Goal: Information Seeking & Learning: Learn about a topic

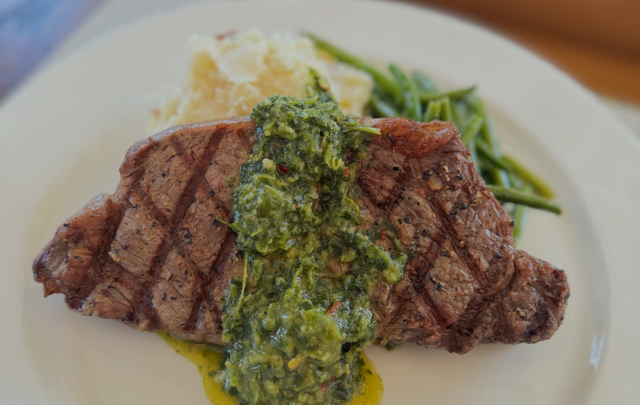
scroll to position [23, 0]
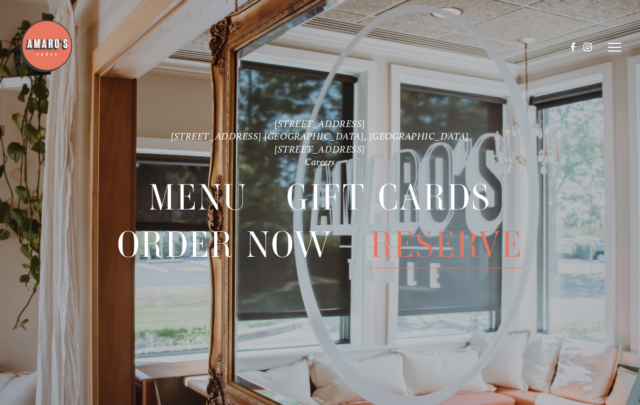
click at [446, 202] on span "Gift Cards" at bounding box center [389, 198] width 205 height 47
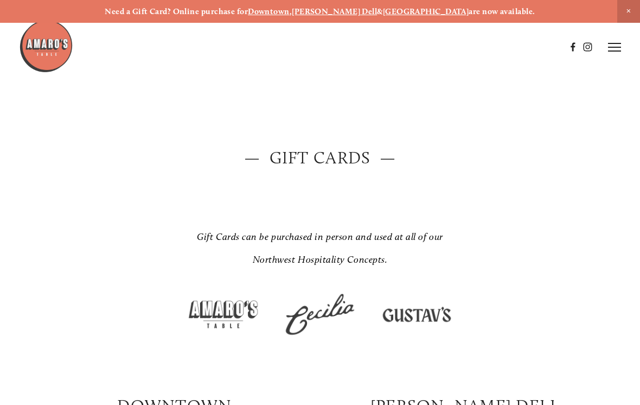
click at [570, 47] on use at bounding box center [573, 47] width 18 height 18
click at [615, 48] on icon at bounding box center [614, 47] width 13 height 10
click at [430, 50] on span "Menu" at bounding box center [430, 46] width 20 height 9
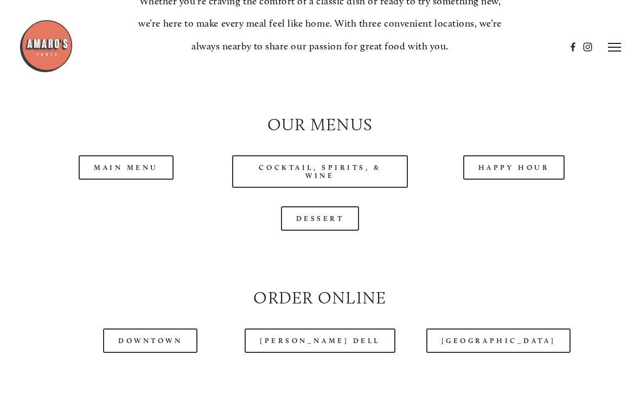
scroll to position [899, 0]
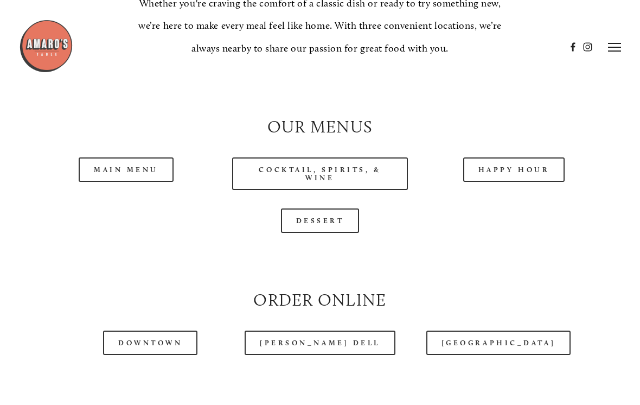
click at [154, 182] on link "Main Menu" at bounding box center [126, 169] width 95 height 24
click at [149, 176] on link "Main Menu" at bounding box center [126, 169] width 95 height 24
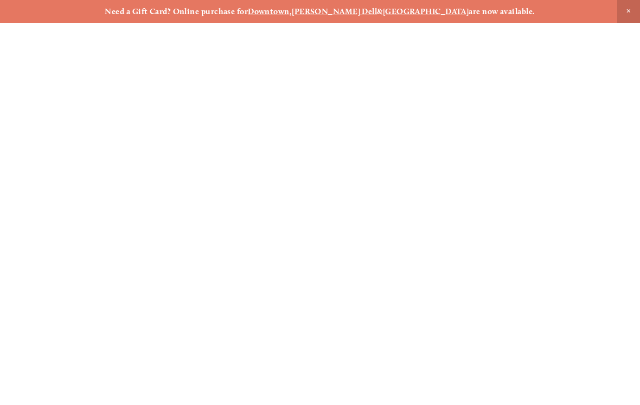
scroll to position [23, 0]
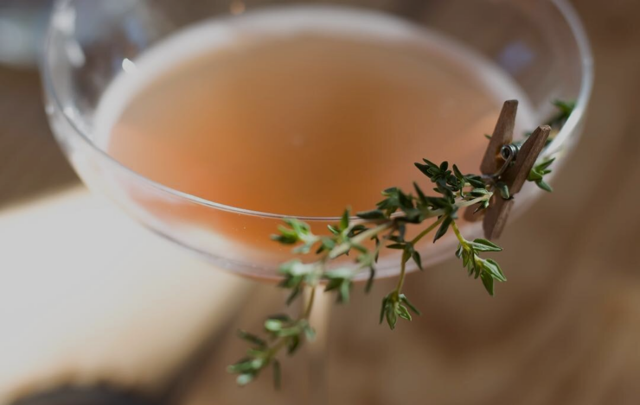
scroll to position [23, 0]
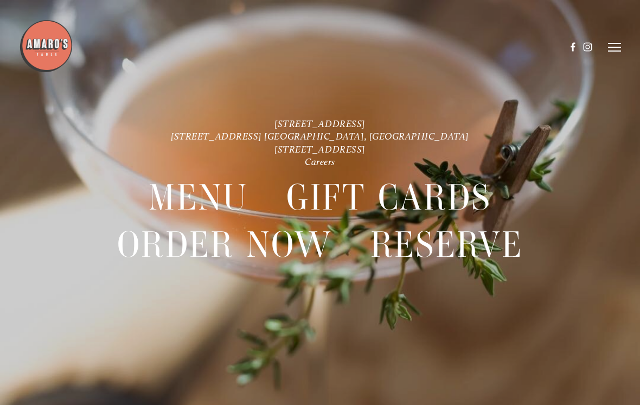
scroll to position [23, 0]
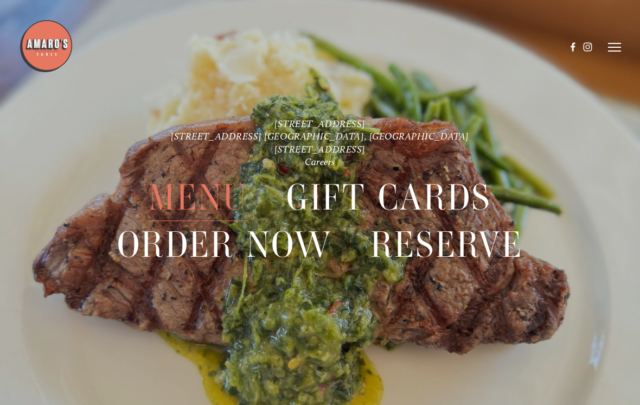
click at [206, 194] on span "Menu" at bounding box center [198, 198] width 99 height 47
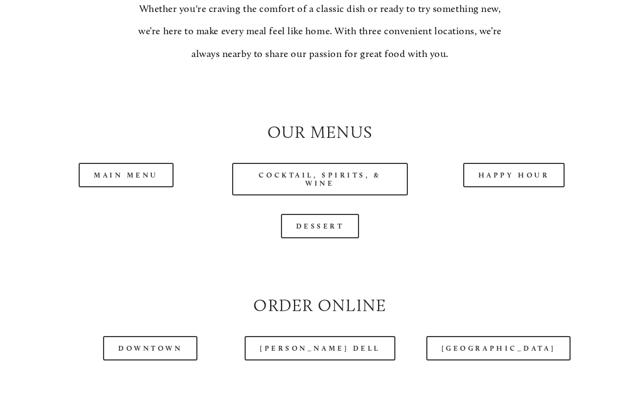
scroll to position [898, 0]
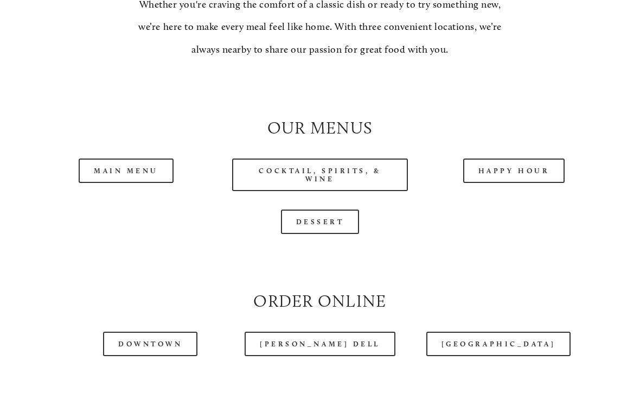
click at [351, 168] on link "Cocktail, Spirits, & Wine" at bounding box center [319, 174] width 175 height 33
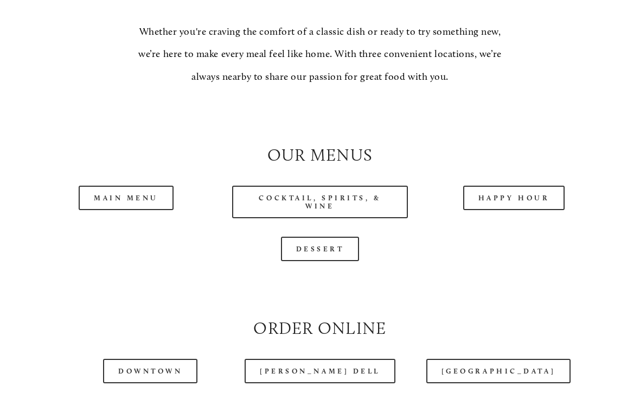
scroll to position [897, 0]
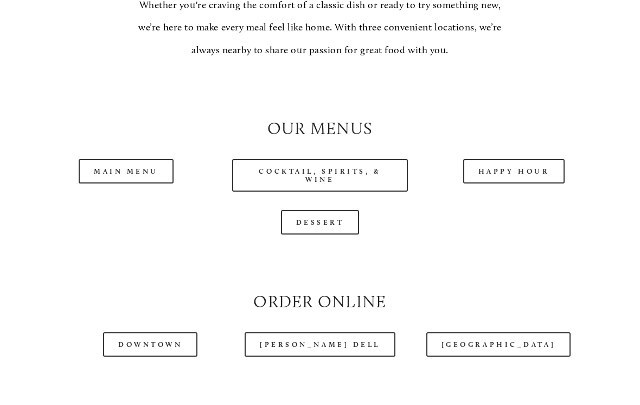
click at [517, 180] on link "Happy Hour" at bounding box center [514, 171] width 102 height 24
click at [151, 179] on link "Main Menu" at bounding box center [126, 171] width 95 height 24
